Goal: Find specific page/section: Find specific page/section

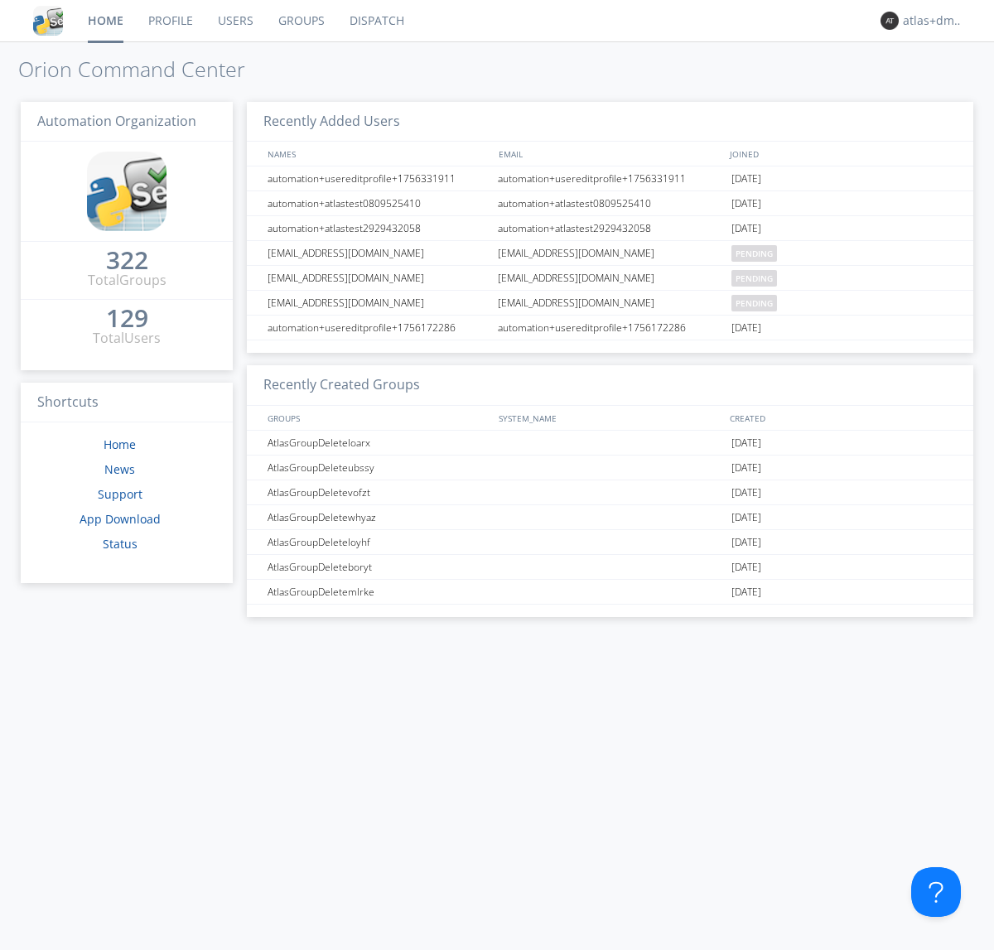
click at [375, 21] on link "Dispatch" at bounding box center [377, 20] width 80 height 41
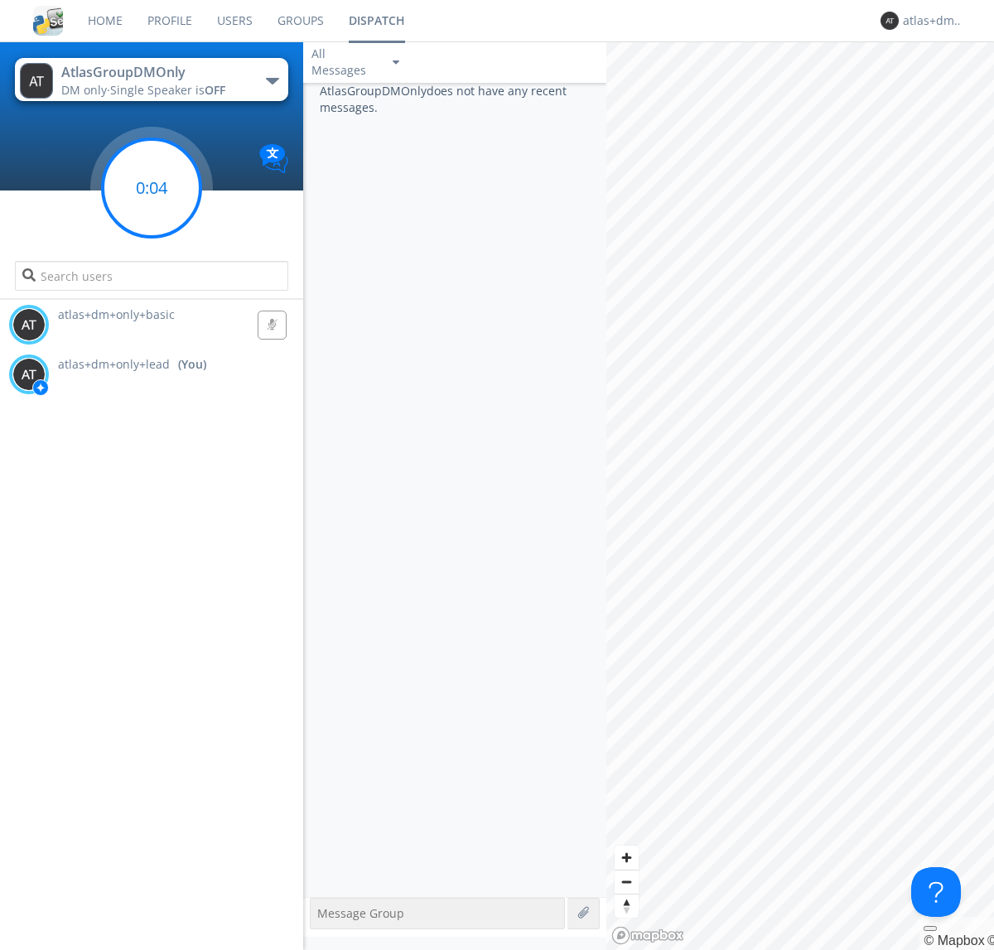
click at [152, 188] on g at bounding box center [152, 188] width 98 height 98
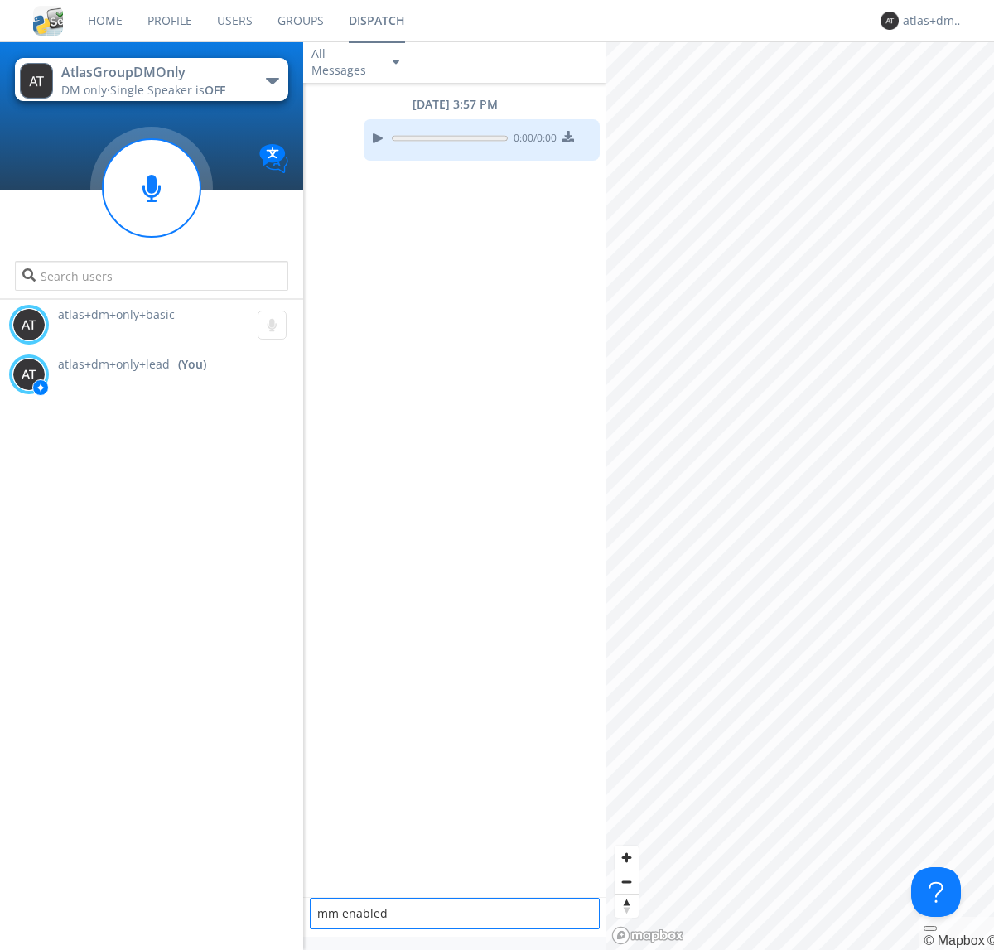
type textarea "mm enabled"
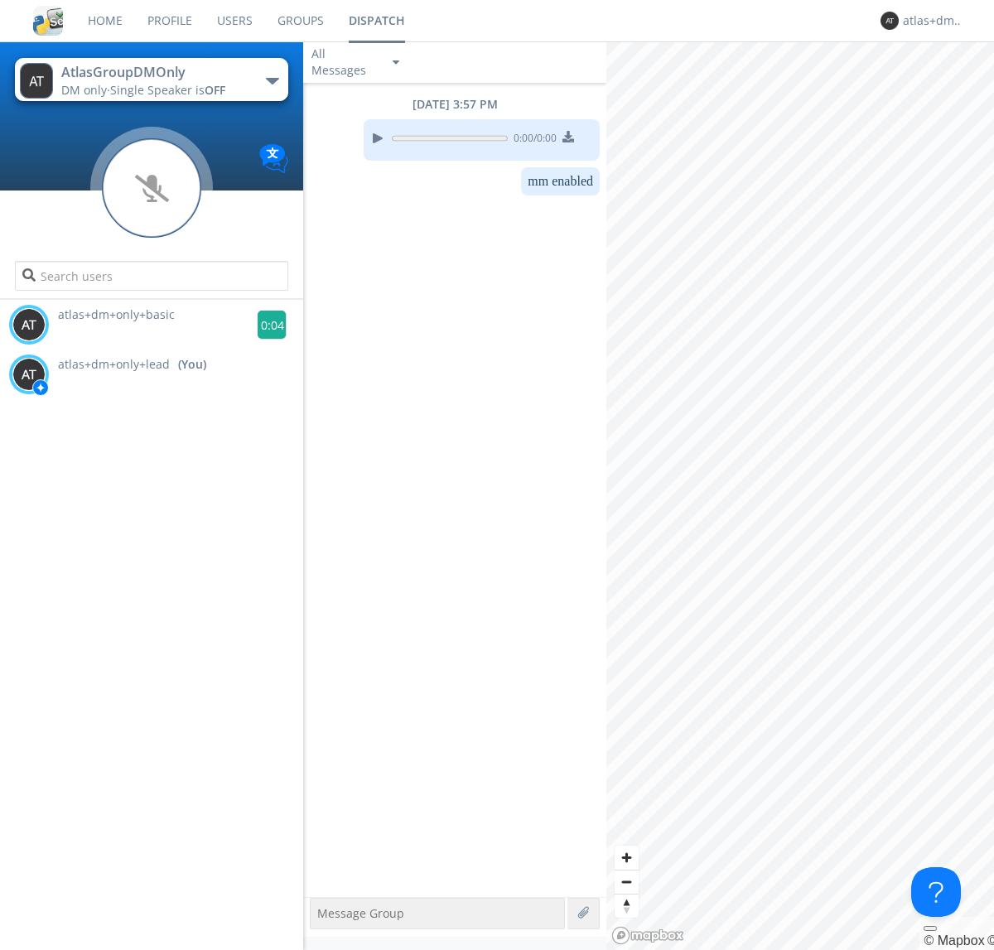
click at [265, 325] on g at bounding box center [272, 325] width 29 height 29
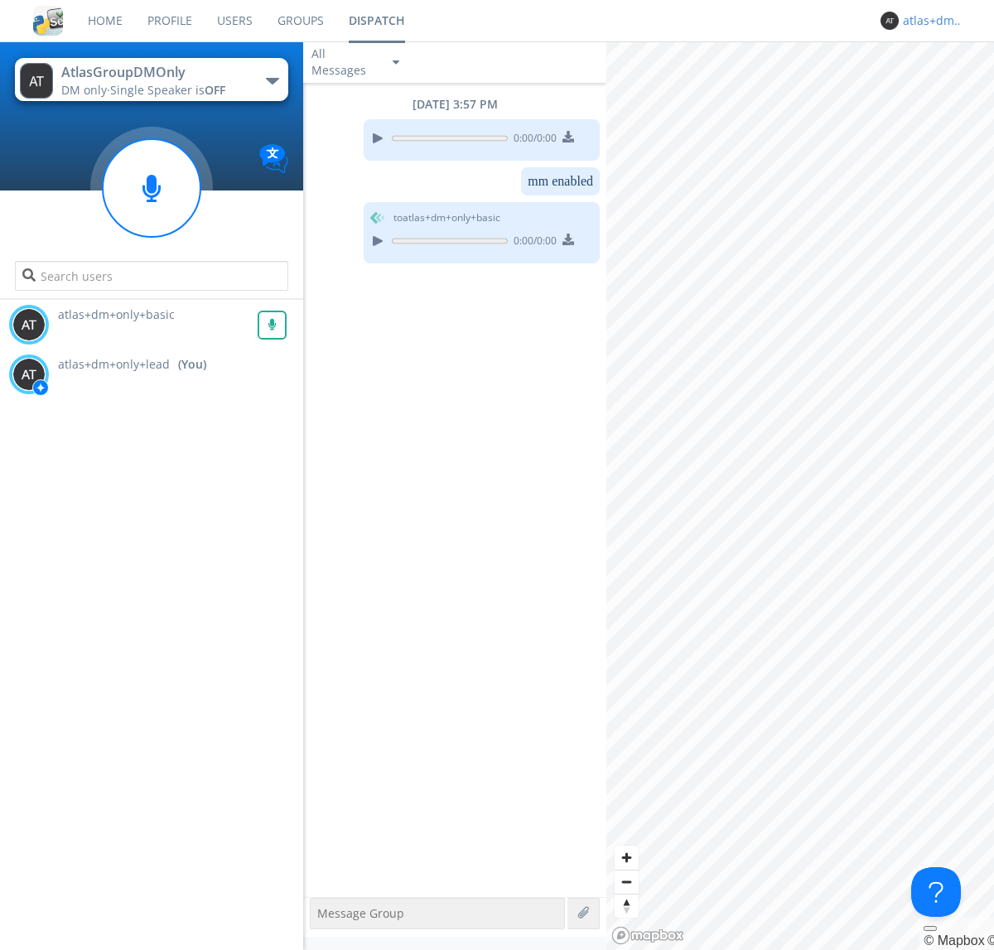
click at [930, 21] on div "atlas+dm+only+lead" at bounding box center [934, 20] width 62 height 17
